Goal: Task Accomplishment & Management: Complete application form

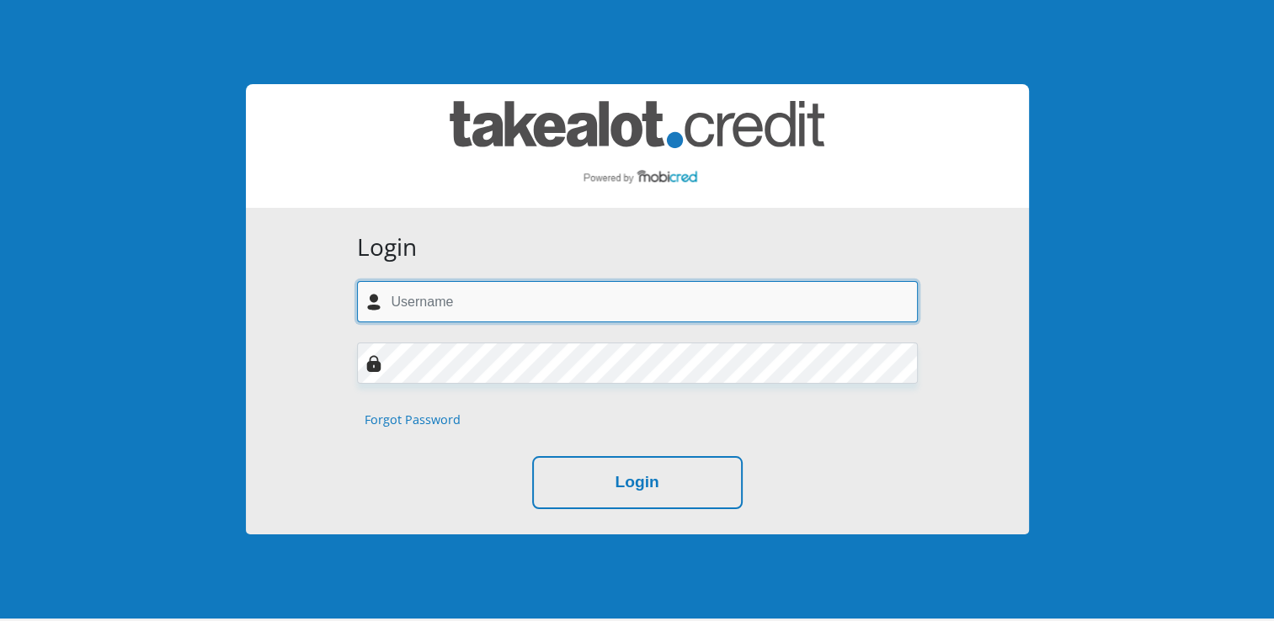
click at [495, 294] on input "text" at bounding box center [637, 301] width 561 height 41
type input "[EMAIL_ADDRESS][DOMAIN_NAME]"
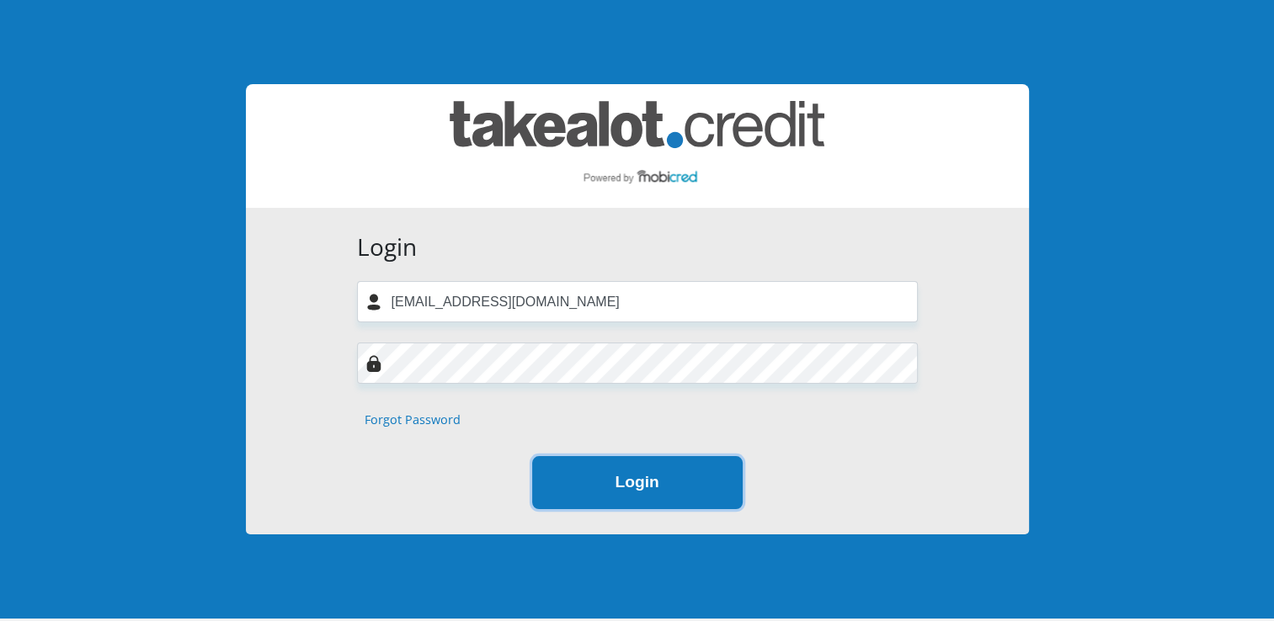
click at [663, 488] on button "Login" at bounding box center [637, 482] width 210 height 53
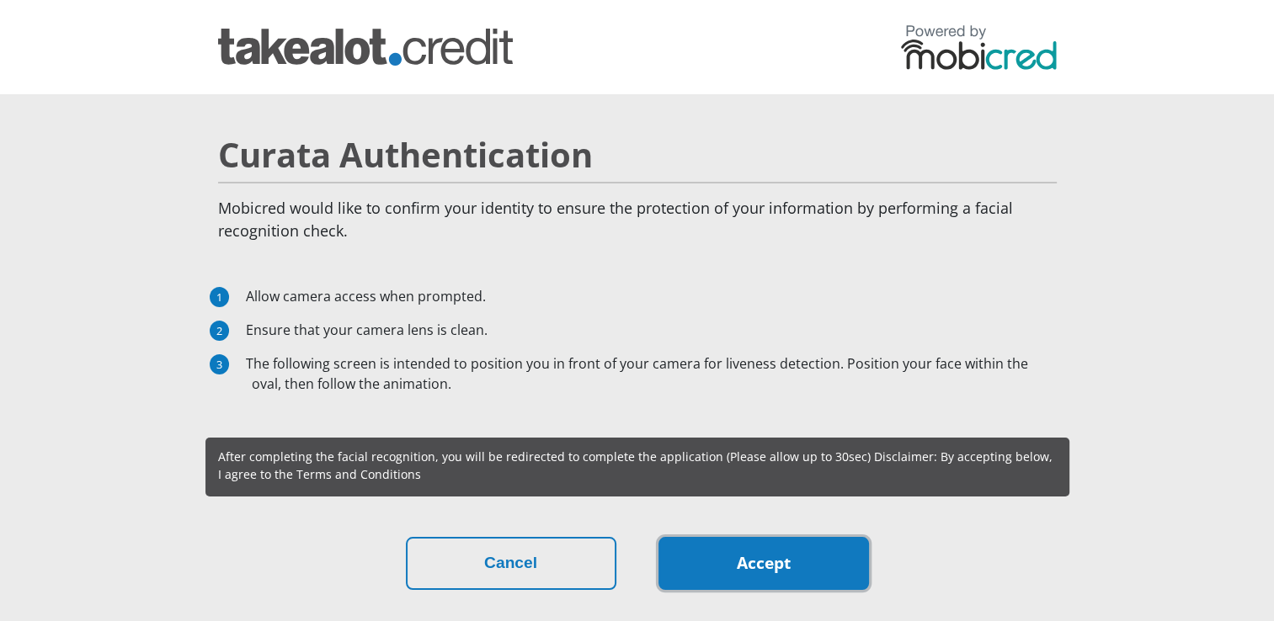
click at [799, 574] on link "Accept" at bounding box center [763, 563] width 210 height 53
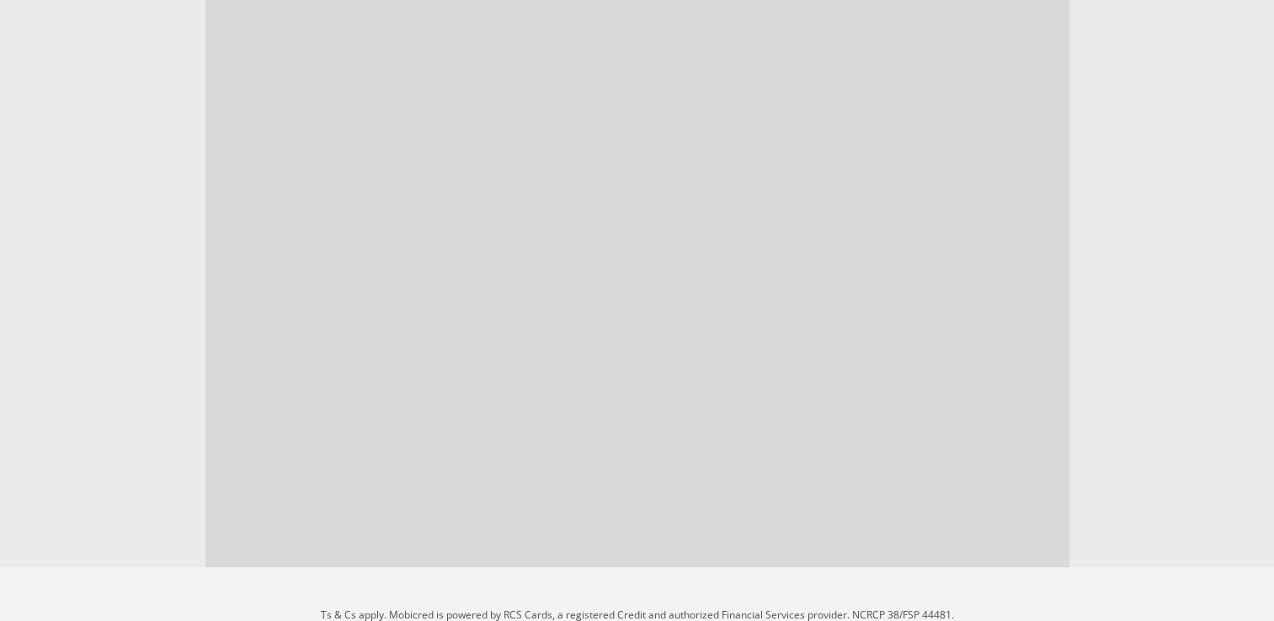
scroll to position [189, 0]
